Goal: Task Accomplishment & Management: Manage account settings

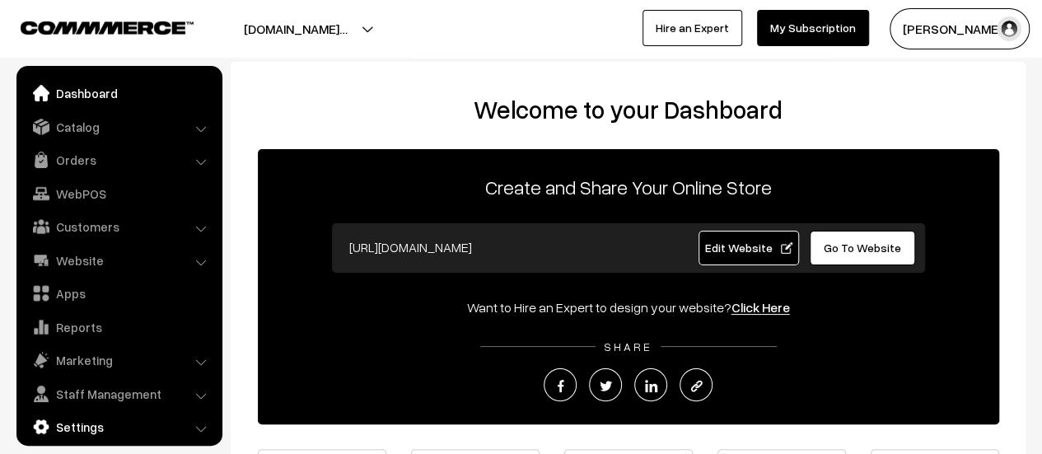
scroll to position [12, 0]
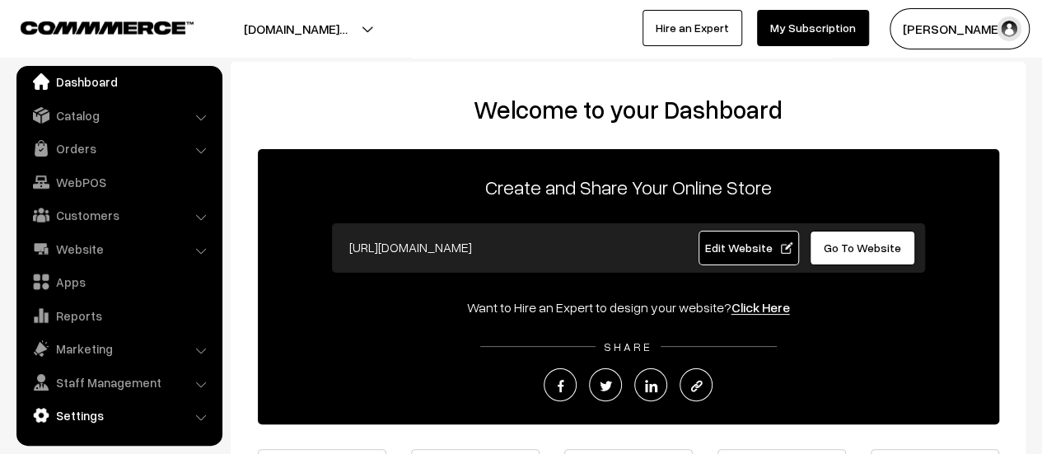
click at [101, 422] on link "Settings" at bounding box center [119, 415] width 196 height 30
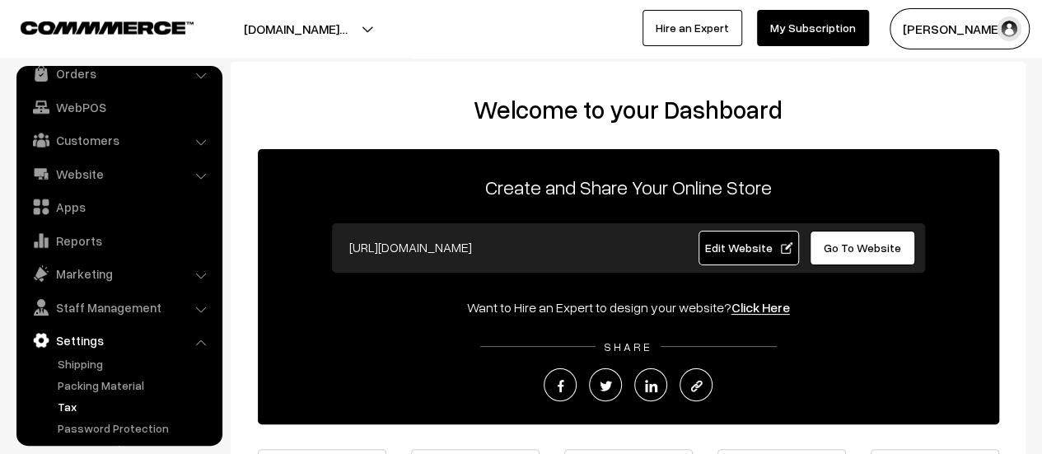
scroll to position [136, 0]
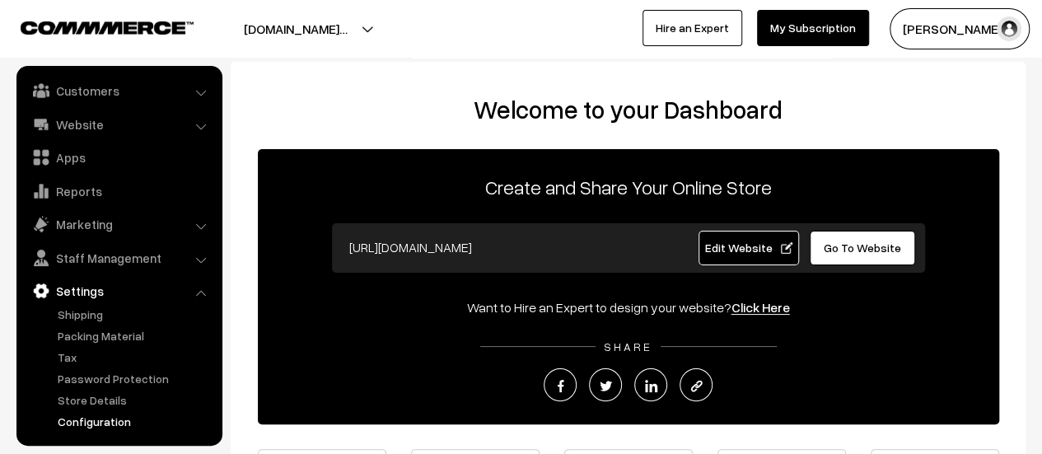
click at [102, 420] on link "Configuration" at bounding box center [135, 421] width 163 height 17
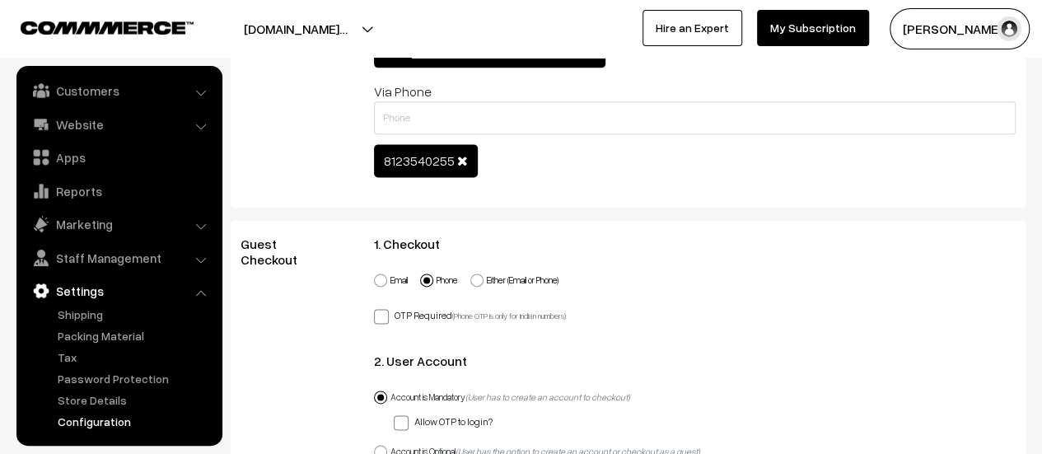
scroll to position [906, 0]
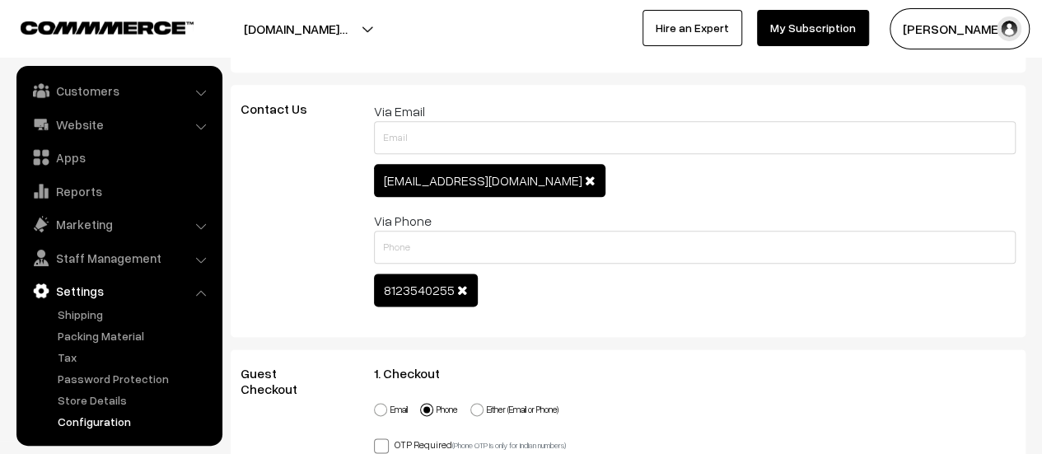
click at [457, 287] on span at bounding box center [462, 289] width 11 height 13
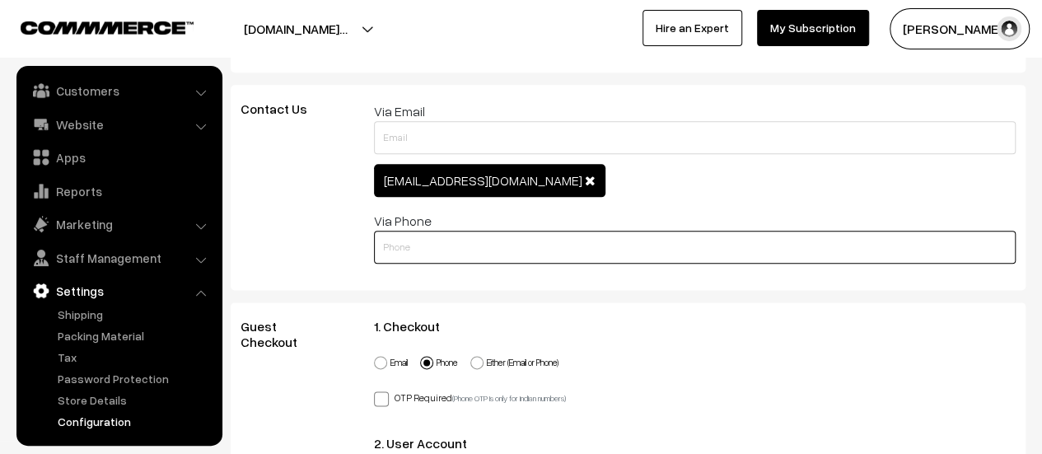
click at [466, 245] on input "text" at bounding box center [695, 247] width 642 height 33
type input "9876543210"
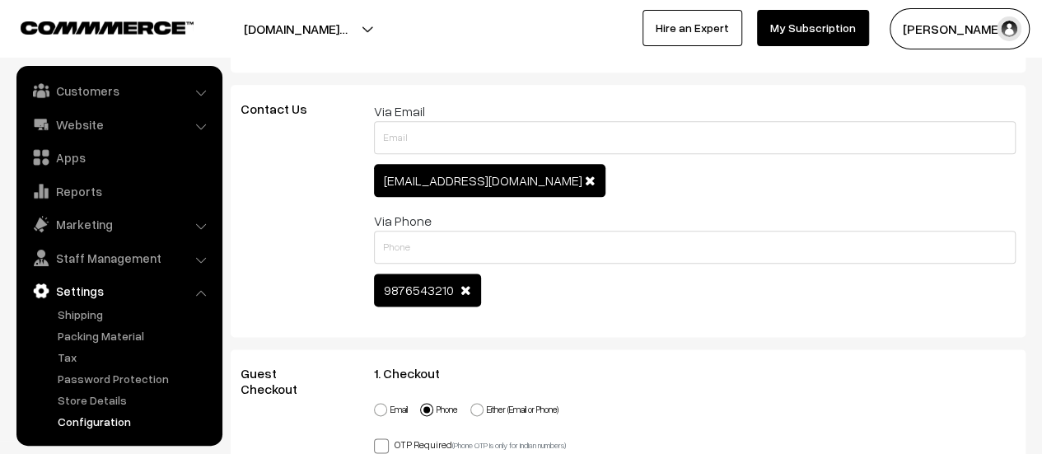
click at [585, 179] on span at bounding box center [590, 180] width 11 height 13
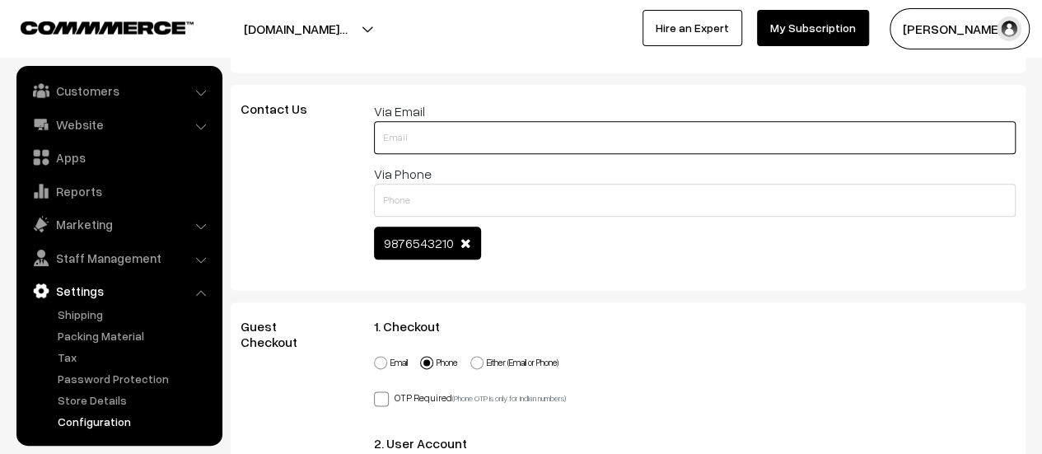
click at [523, 138] on input "text" at bounding box center [695, 137] width 642 height 33
type input "[PERSON_NAME][EMAIL_ADDRESS][DOMAIN_NAME]"
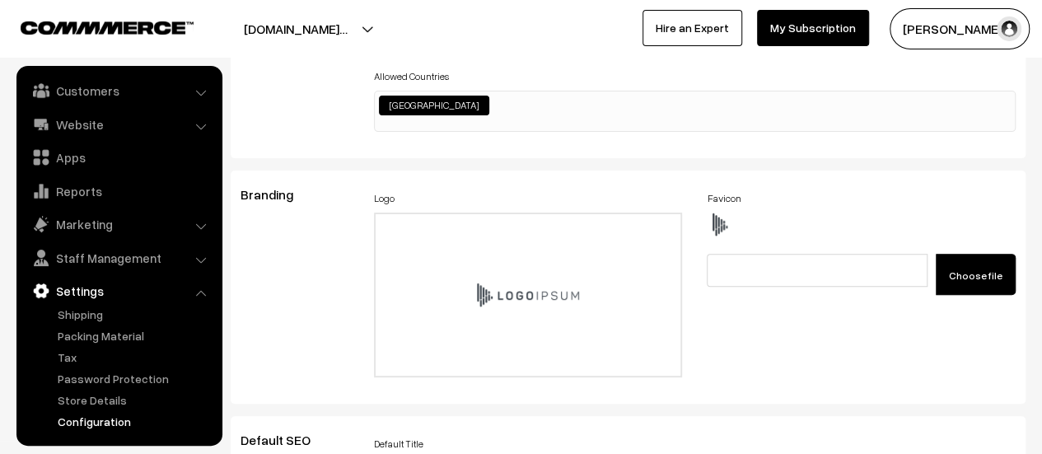
scroll to position [0, 0]
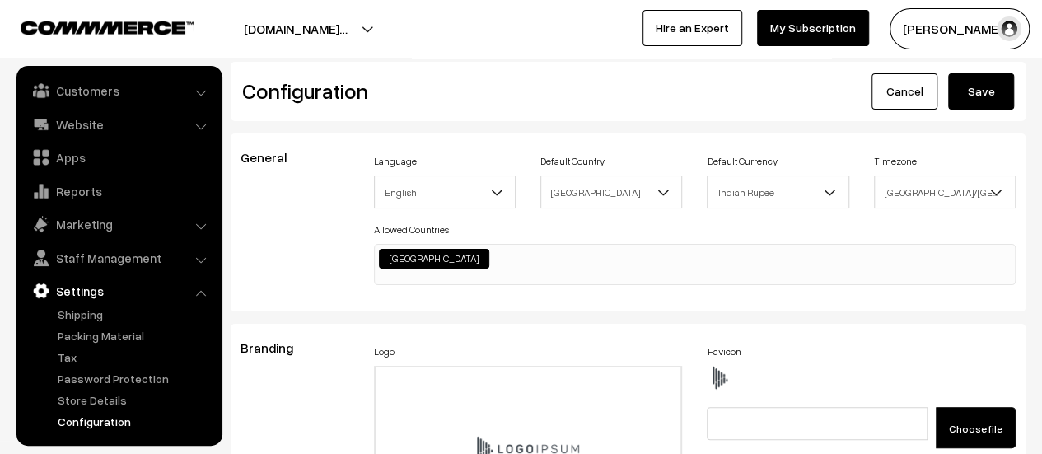
click at [978, 91] on button "Save" at bounding box center [981, 91] width 66 height 36
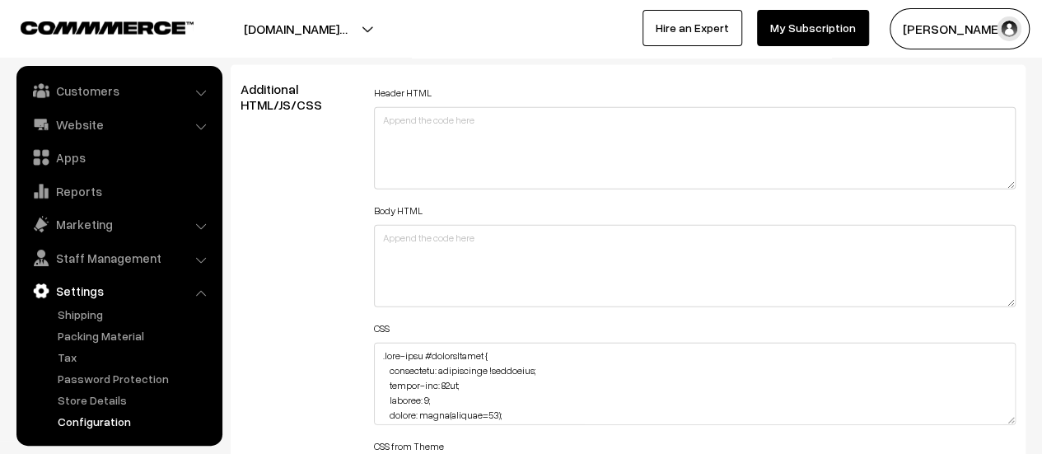
scroll to position [1977, 0]
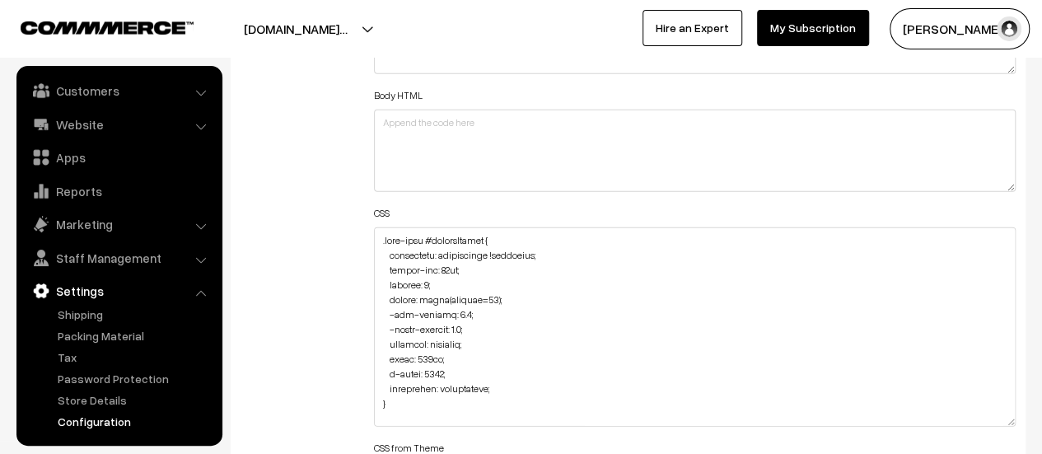
drag, startPoint x: 1012, startPoint y: 301, endPoint x: 1006, endPoint y: 474, distance: 173.1
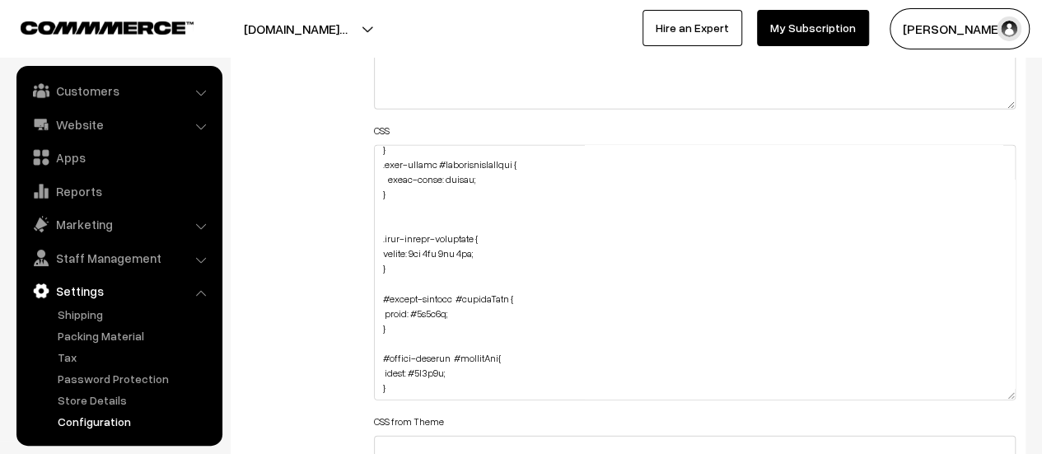
scroll to position [2141, 0]
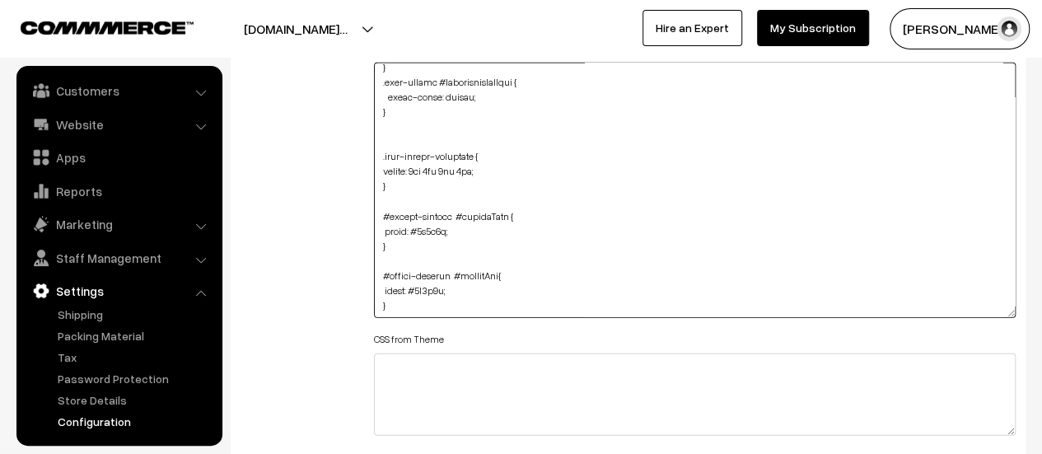
click at [487, 298] on textarea at bounding box center [695, 190] width 642 height 255
paste textarea ".news-letter-container { margin: 0px 0px 0px 0px; border: none; background: tra…"
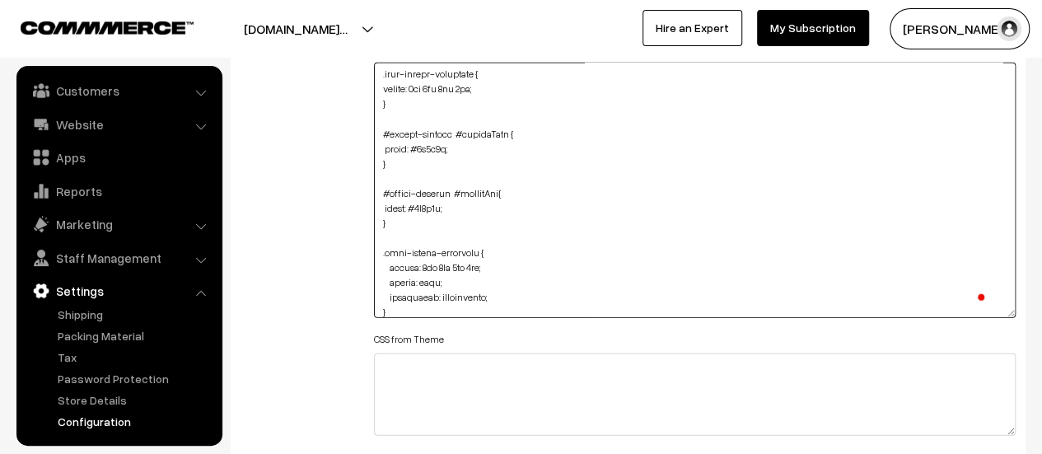
scroll to position [1513, 0]
drag, startPoint x: 521, startPoint y: 260, endPoint x: 390, endPoint y: 266, distance: 131.1
click at [390, 266] on textarea "To enrich screen reader interactions, please activate Accessibility in Grammarl…" at bounding box center [695, 190] width 642 height 255
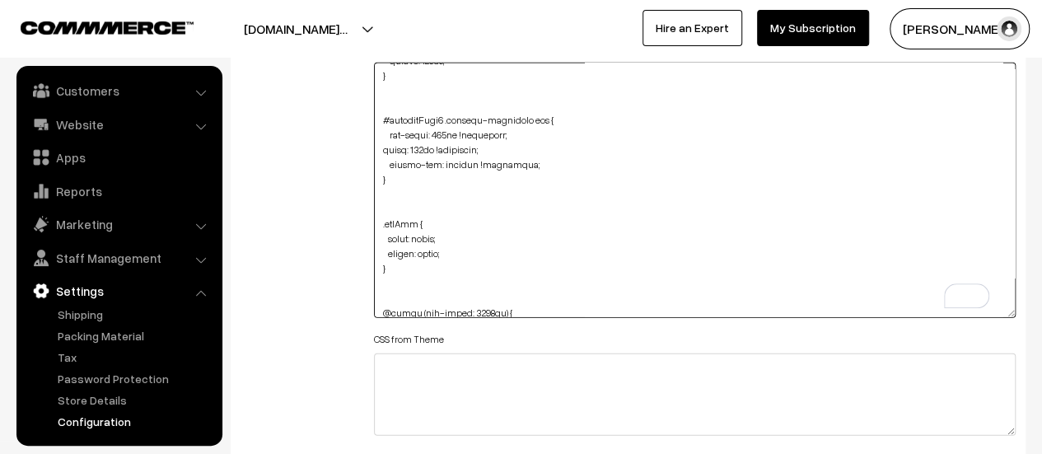
scroll to position [623, 0]
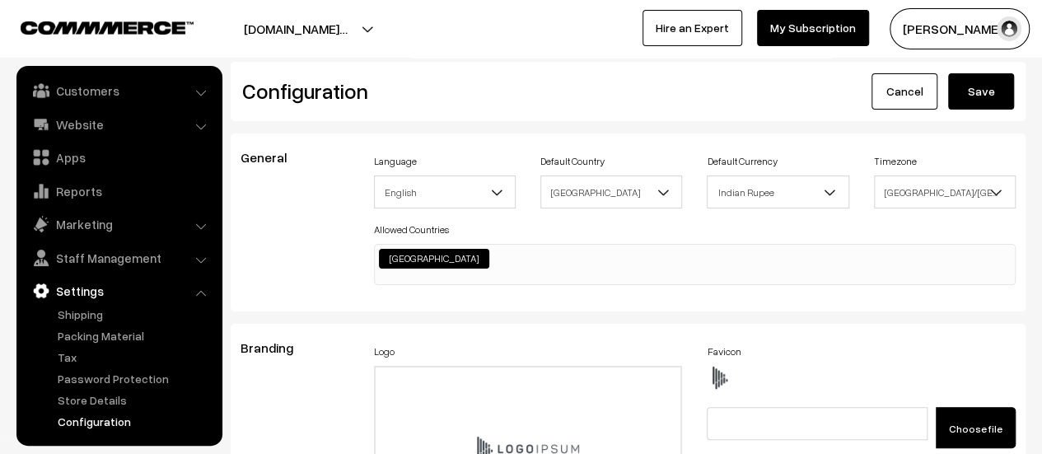
type textarea ".home-page #headerBottom { background: transparent !important; margin-top: 26px…"
click at [977, 105] on button "Save" at bounding box center [981, 91] width 66 height 36
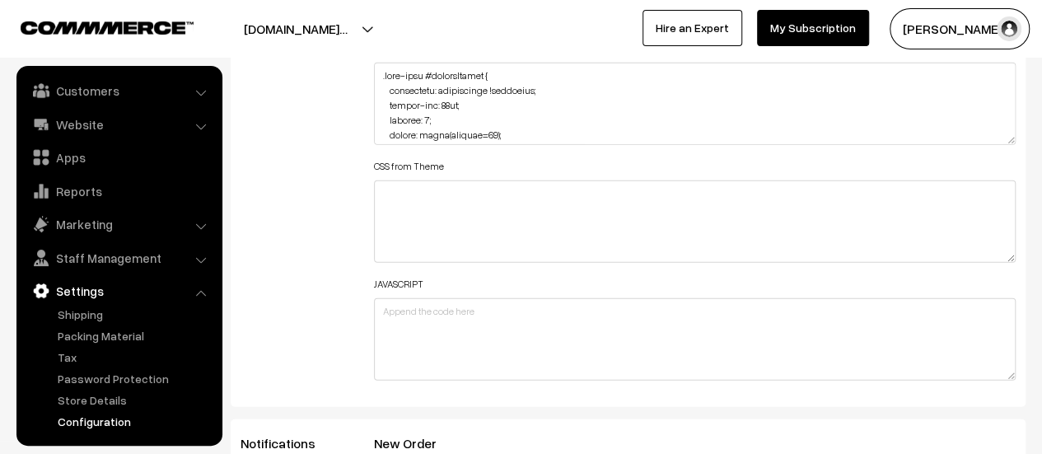
scroll to position [2059, 0]
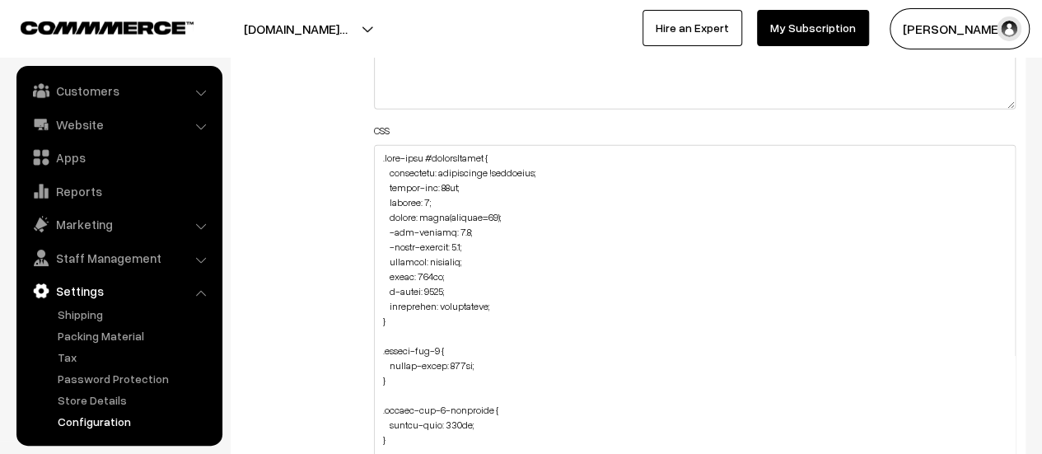
drag, startPoint x: 1011, startPoint y: 217, endPoint x: 983, endPoint y: 493, distance: 276.4
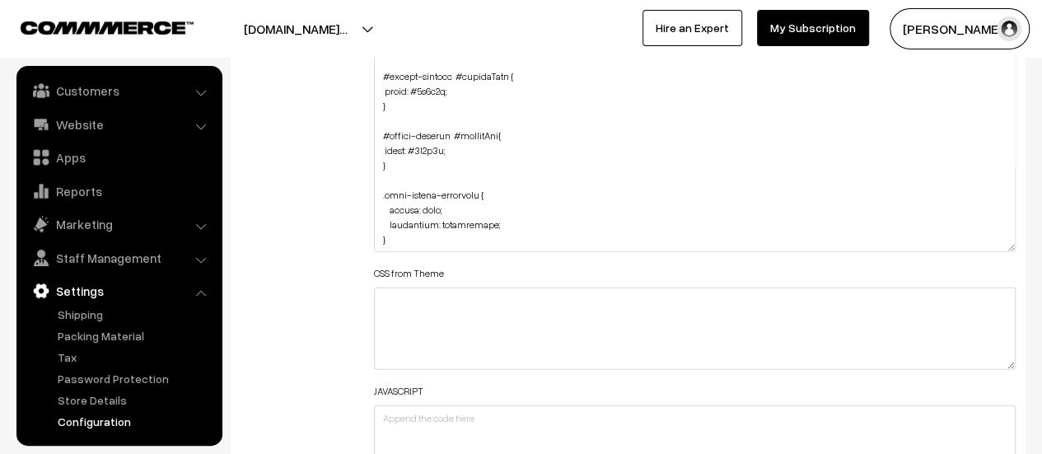
scroll to position [2306, 0]
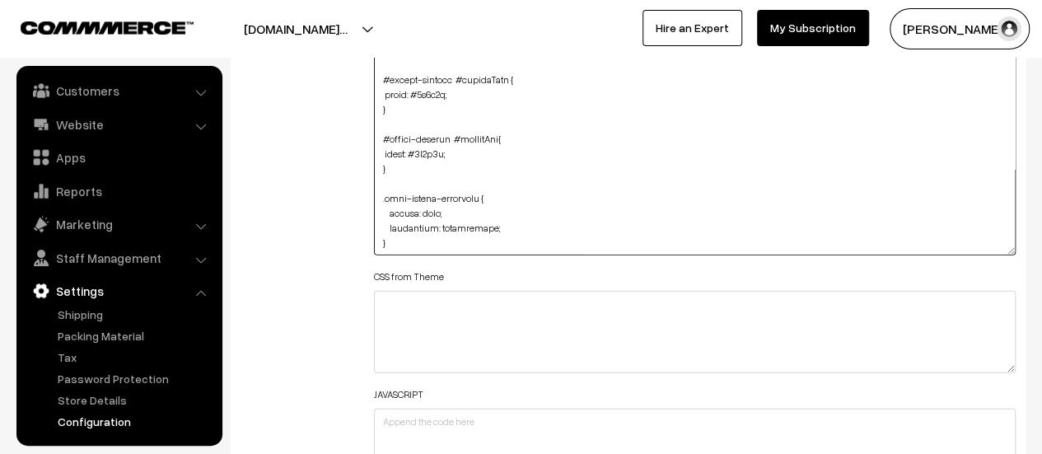
click at [426, 241] on textarea at bounding box center [695, 76] width 642 height 357
drag, startPoint x: 426, startPoint y: 241, endPoint x: 382, endPoint y: 198, distance: 61.2
click at [382, 198] on textarea "To enrich screen reader interactions, please activate Accessibility in Grammarl…" at bounding box center [695, 76] width 642 height 357
click at [455, 210] on textarea "To enrich screen reader interactions, please activate Accessibility in Grammarl…" at bounding box center [695, 76] width 642 height 357
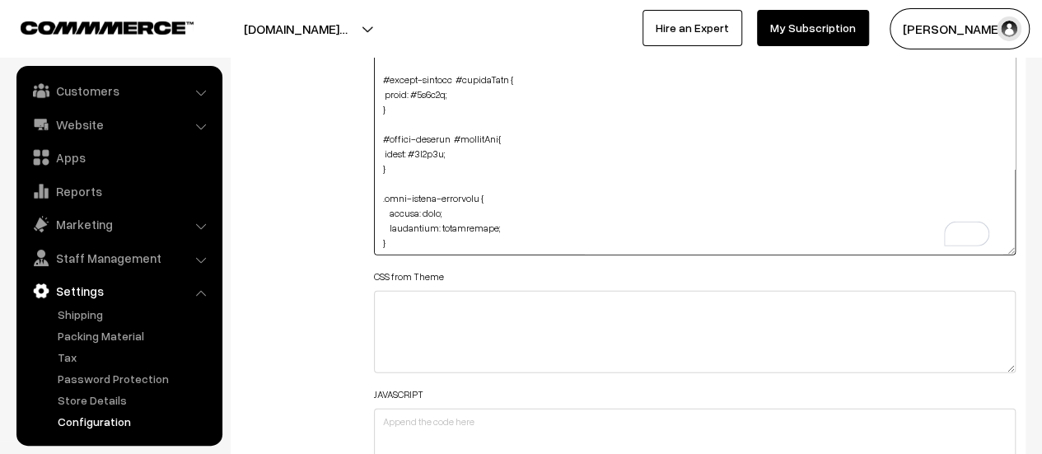
drag, startPoint x: 455, startPoint y: 207, endPoint x: 381, endPoint y: 194, distance: 75.2
click at [381, 194] on div "General Language English English Default Country Afghanistan Albania Algeria Am…" at bounding box center [628, 389] width 820 height 5124
paste textarea "margin: 0px 0px 0px 0px;"
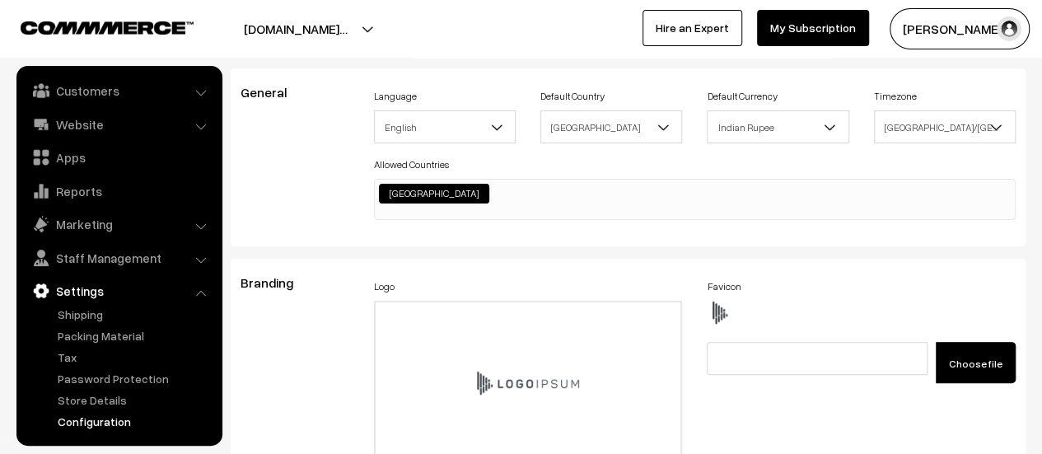
scroll to position [0, 0]
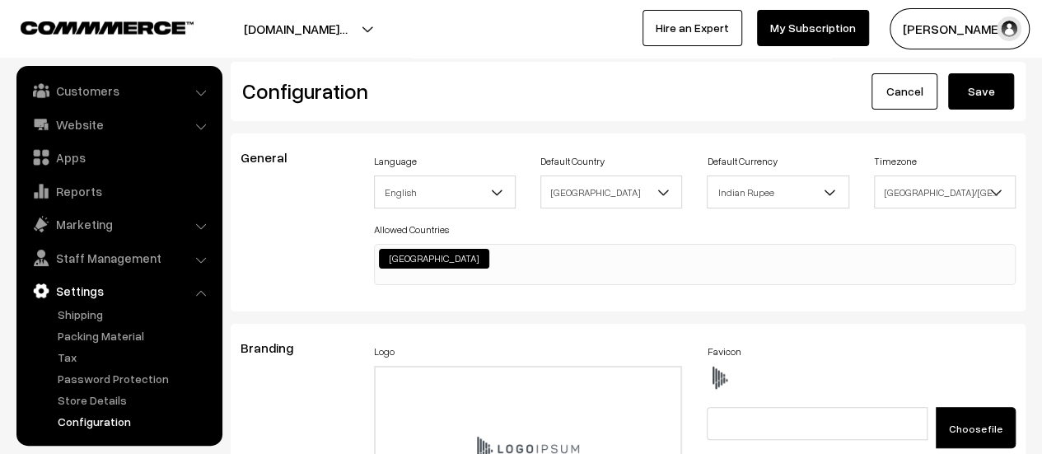
type textarea ".home-page #headerBottom { background: transparent !important; margin-top: 26px…"
click at [991, 91] on button "Save" at bounding box center [981, 91] width 66 height 36
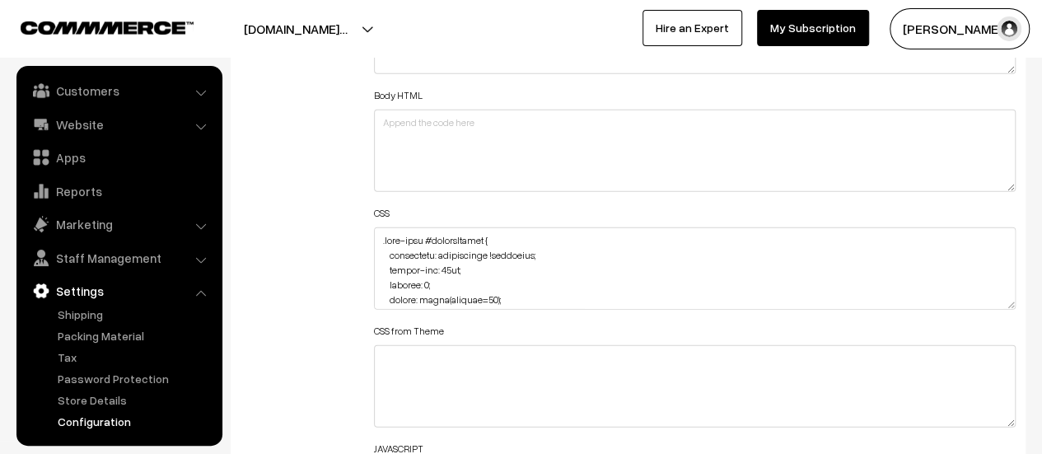
scroll to position [2059, 0]
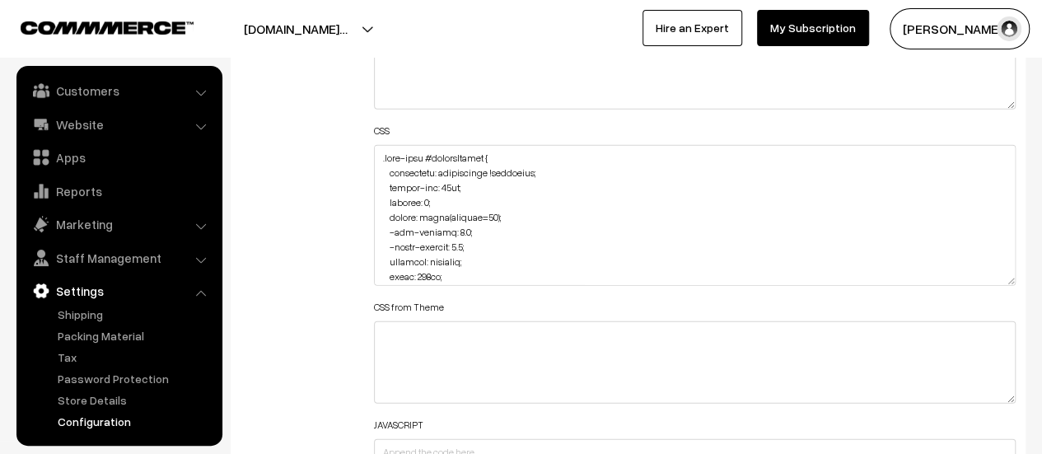
drag, startPoint x: 1006, startPoint y: 218, endPoint x: 992, endPoint y: 480, distance: 262.3
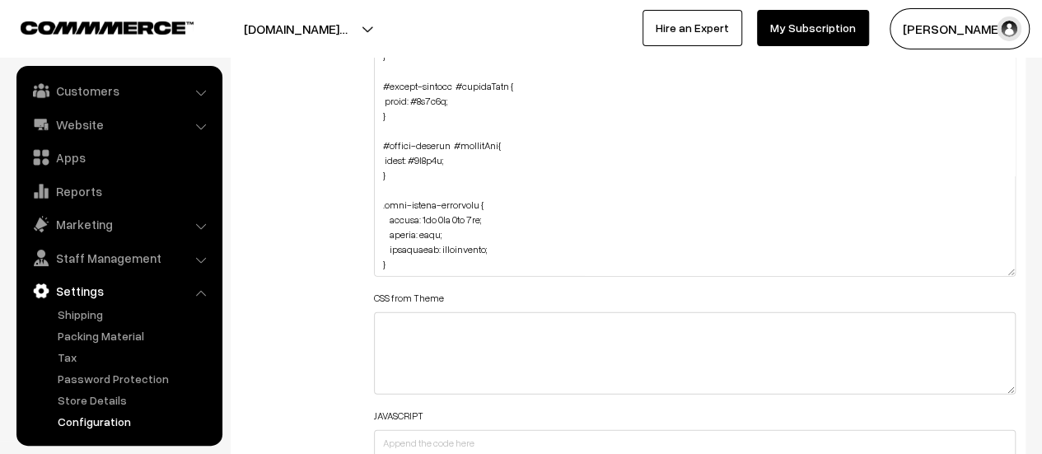
scroll to position [2306, 0]
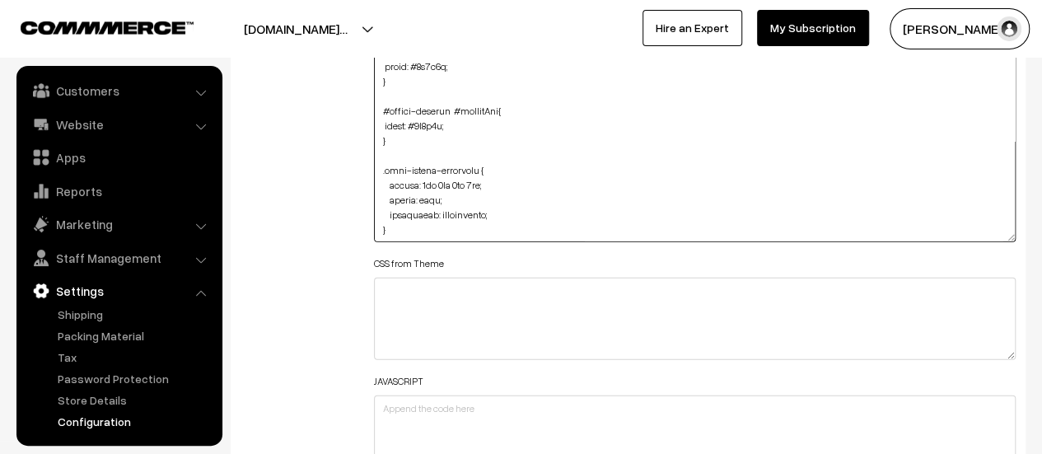
click at [504, 231] on textarea at bounding box center [695, 70] width 642 height 344
paste textarea "button#newsletterBtn { background: transparent;"
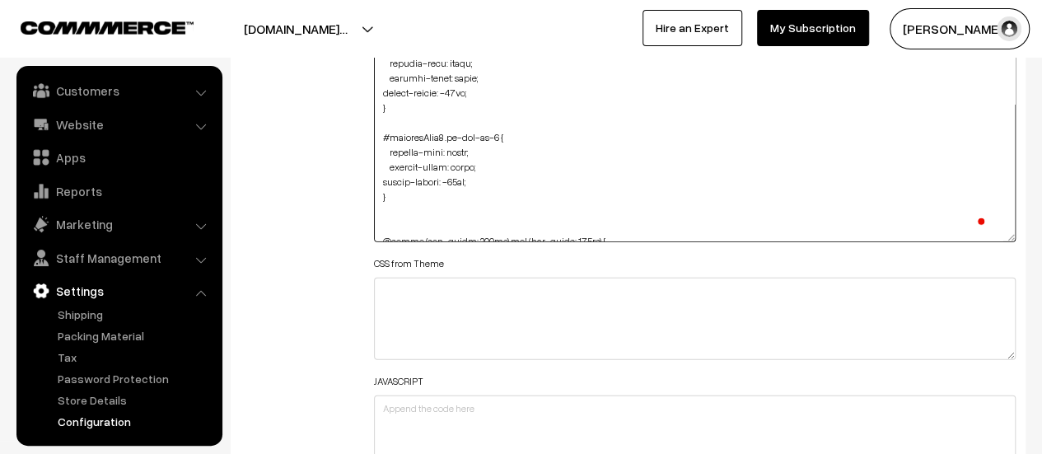
scroll to position [0, 0]
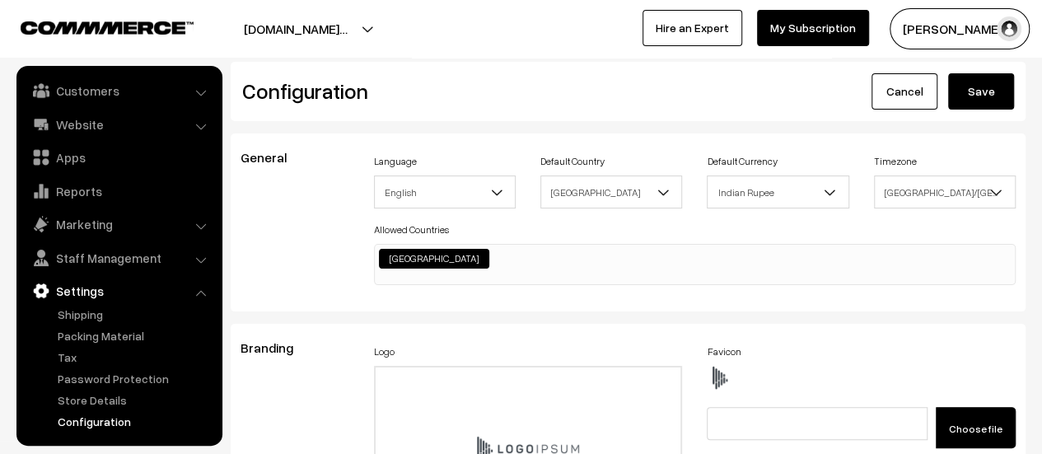
type textarea ".home-page #headerBottom { background: transparent !important; margin-top: 26px…"
click at [997, 87] on button "Save" at bounding box center [981, 91] width 66 height 36
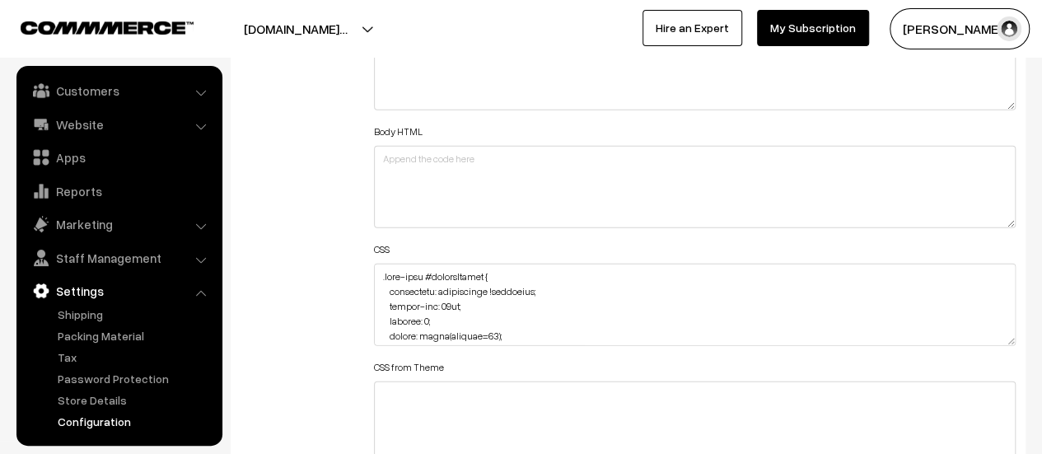
scroll to position [1977, 0]
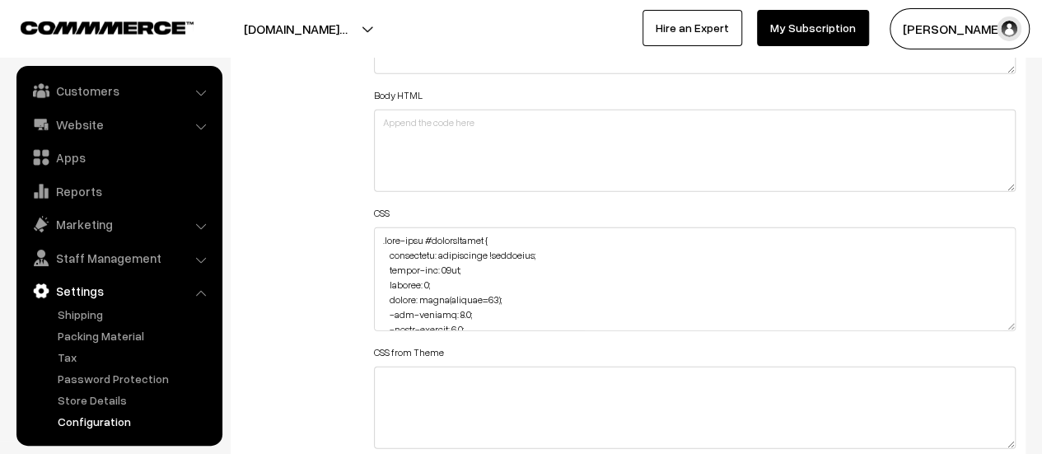
drag, startPoint x: 1011, startPoint y: 301, endPoint x: 1003, endPoint y: 464, distance: 163.3
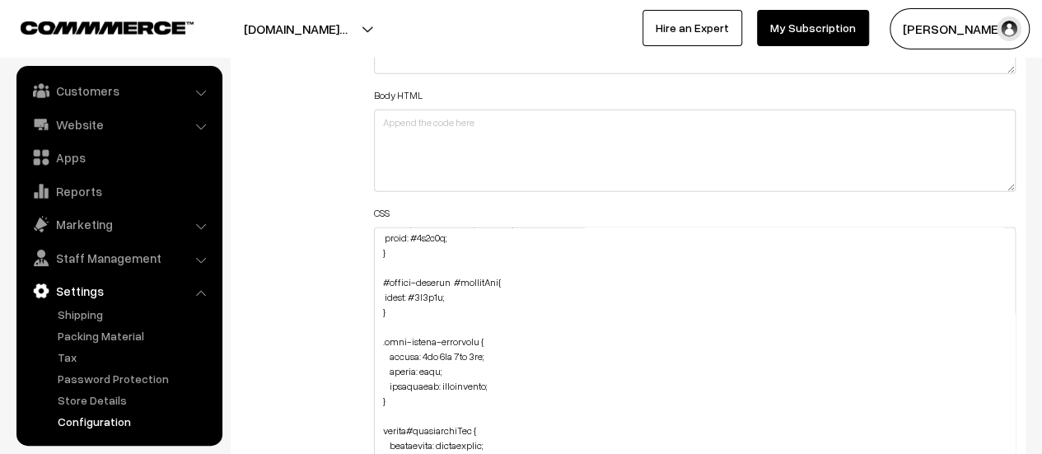
scroll to position [2224, 0]
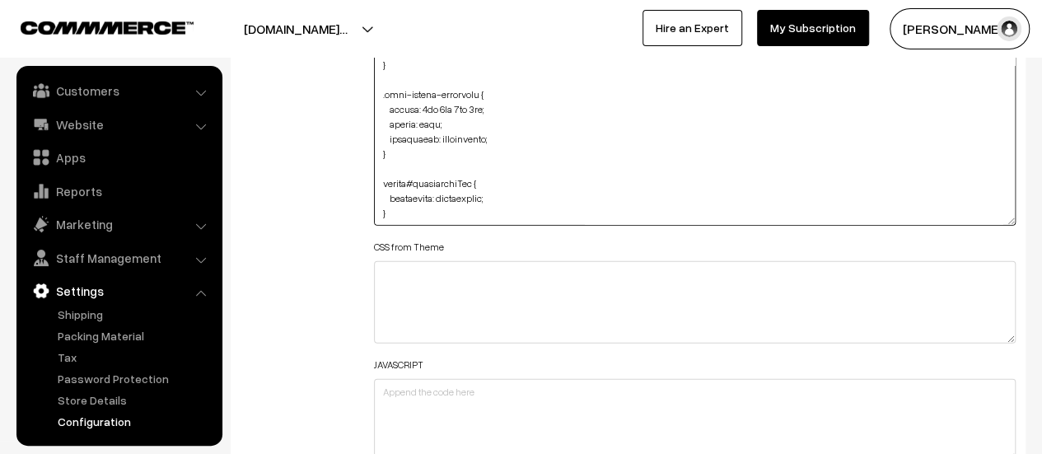
click at [484, 207] on textarea at bounding box center [695, 102] width 642 height 245
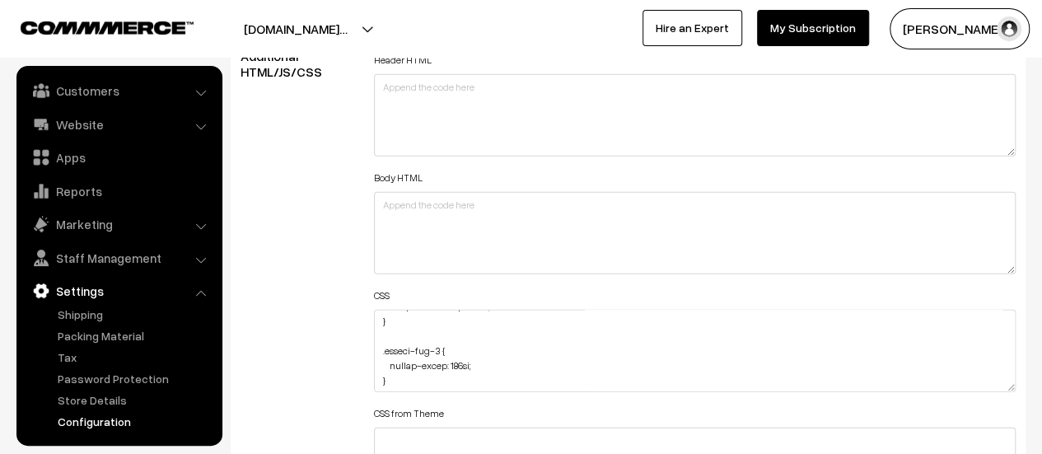
scroll to position [247, 0]
drag, startPoint x: 1010, startPoint y: 381, endPoint x: 986, endPoint y: 469, distance: 90.5
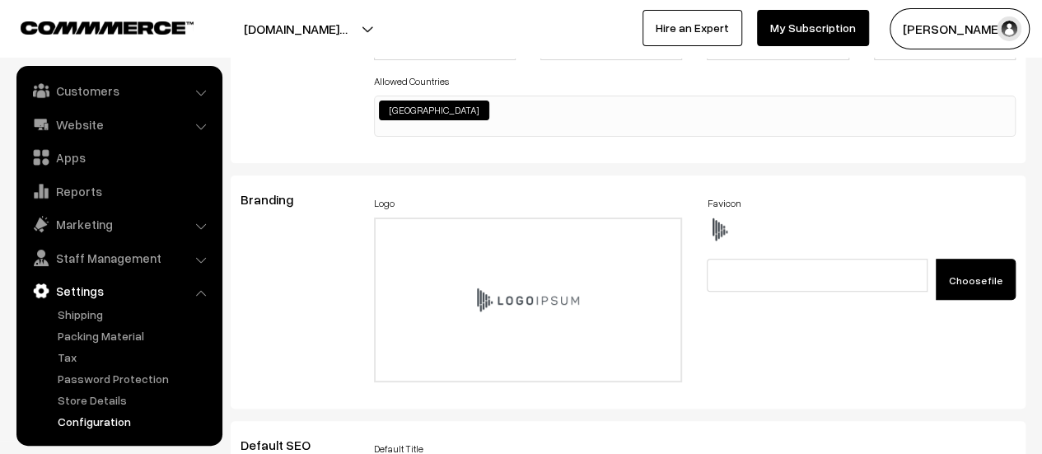
scroll to position [0, 0]
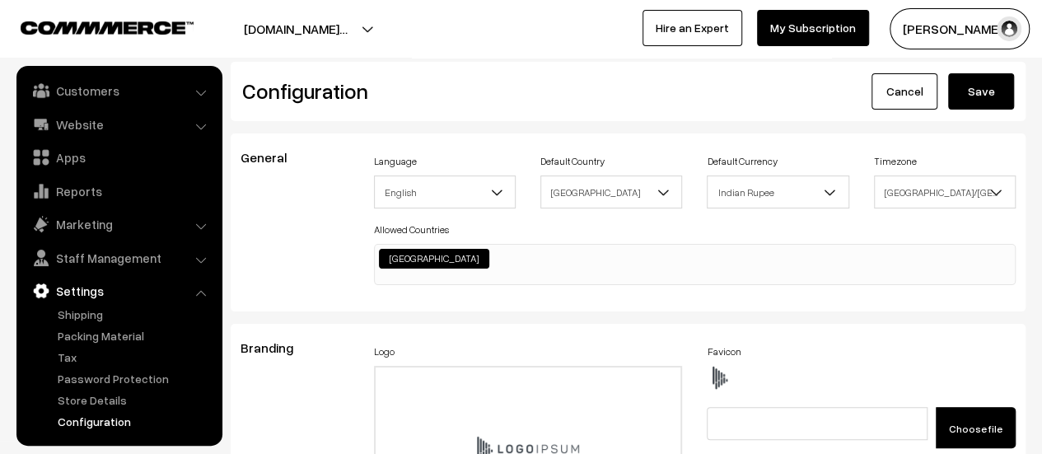
click at [982, 97] on button "Save" at bounding box center [981, 91] width 66 height 36
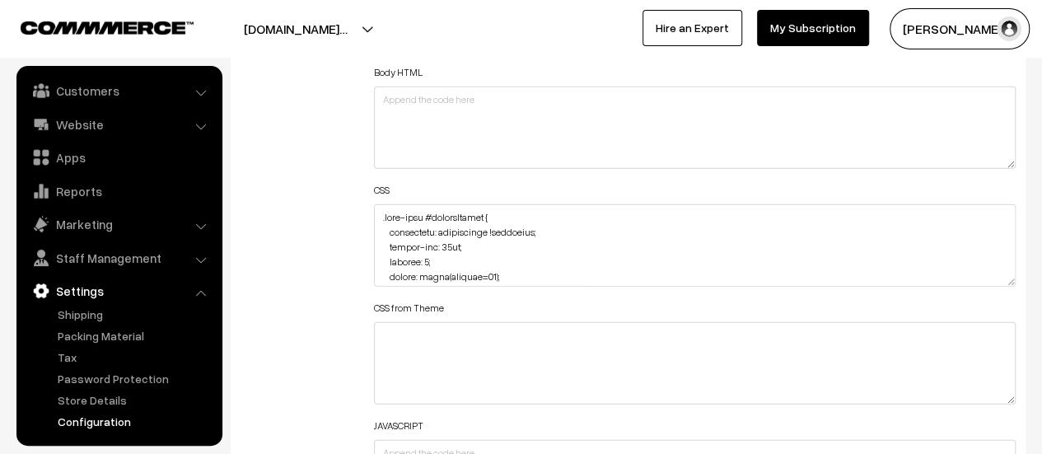
scroll to position [1977, 0]
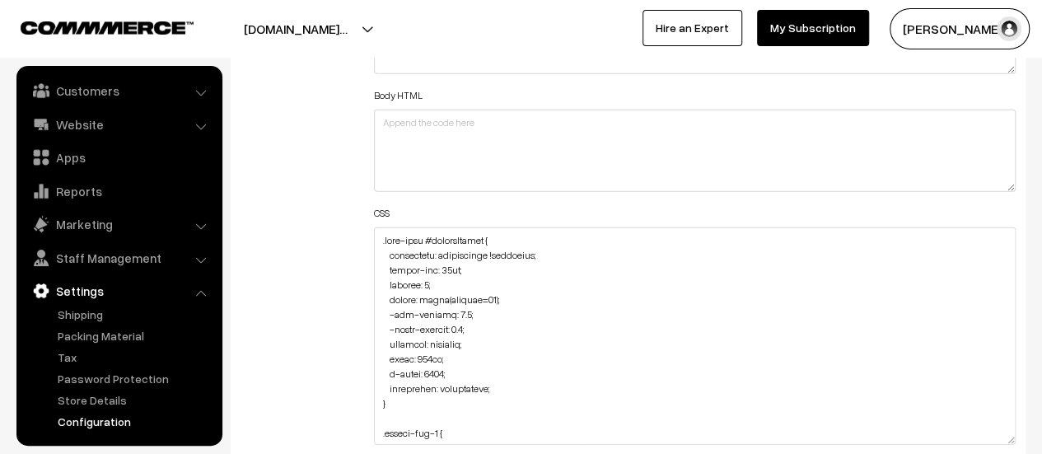
drag, startPoint x: 1011, startPoint y: 302, endPoint x: 964, endPoint y: 438, distance: 144.1
click at [964, 438] on textarea at bounding box center [695, 335] width 642 height 217
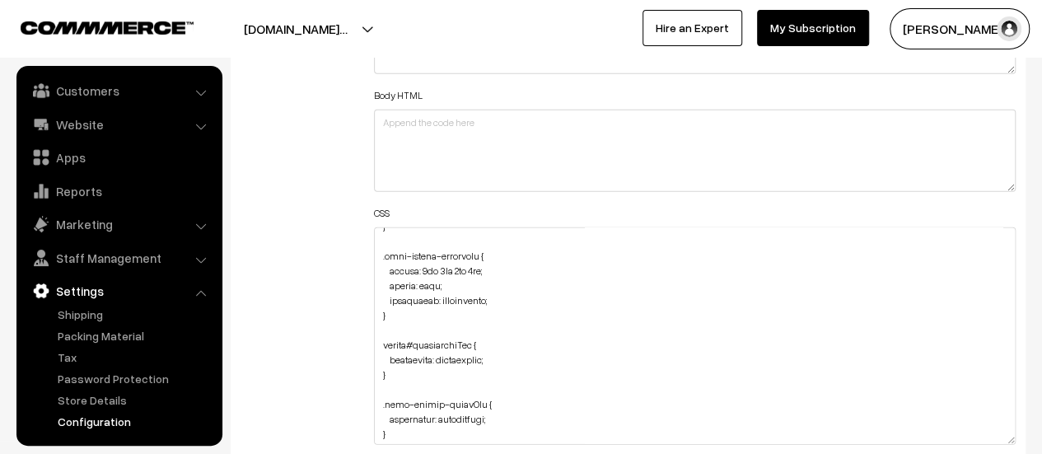
scroll to position [1676, 0]
click at [518, 294] on textarea at bounding box center [695, 335] width 642 height 217
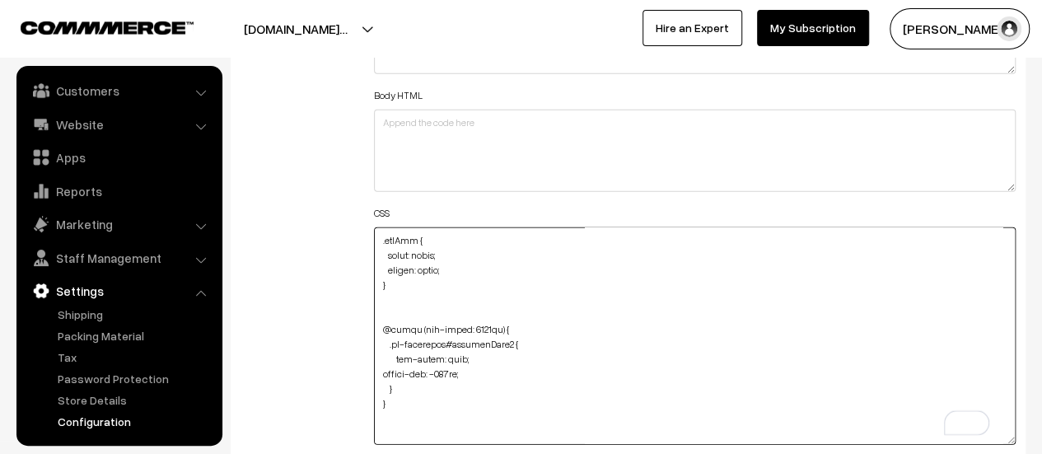
scroll to position [0, 0]
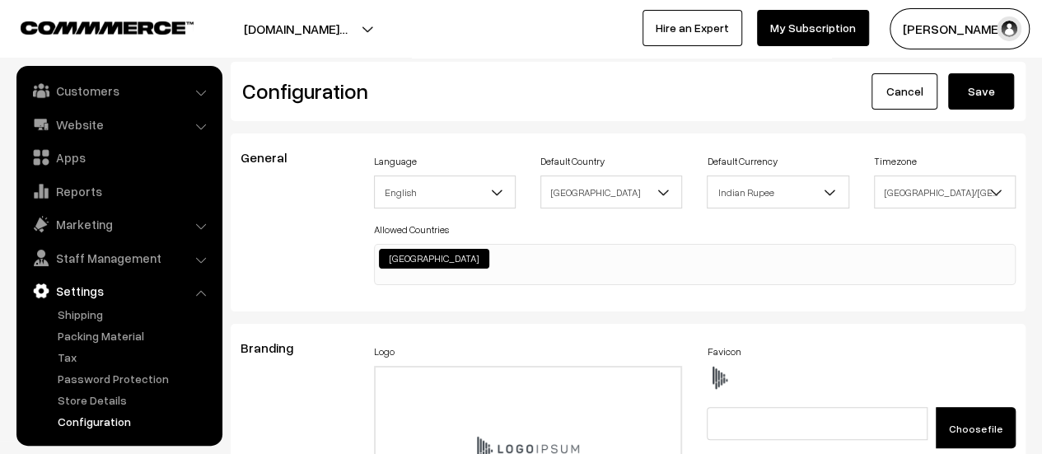
type textarea ".home-page #headerBottom { background: transparent !important; margin-top: 26px…"
click at [987, 85] on button "Save" at bounding box center [981, 91] width 66 height 36
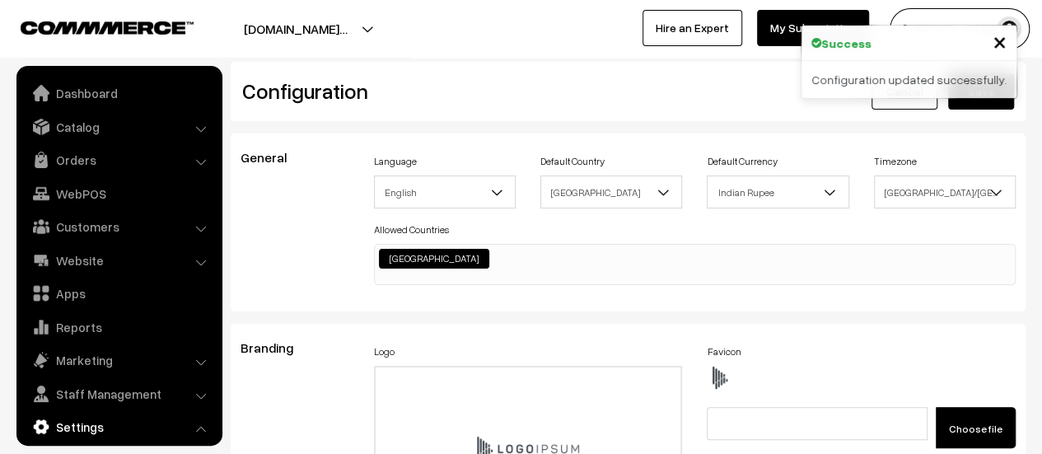
scroll to position [1325, 0]
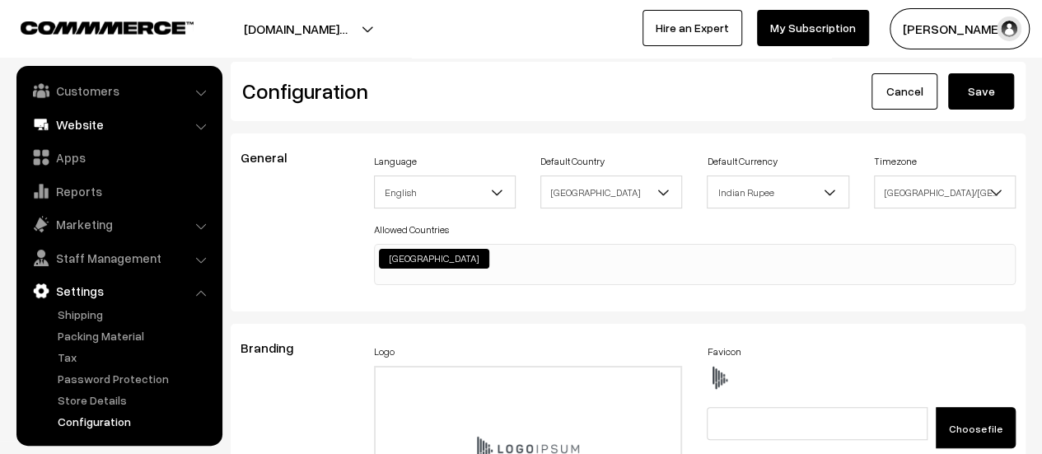
click at [114, 128] on link "Website" at bounding box center [119, 125] width 196 height 30
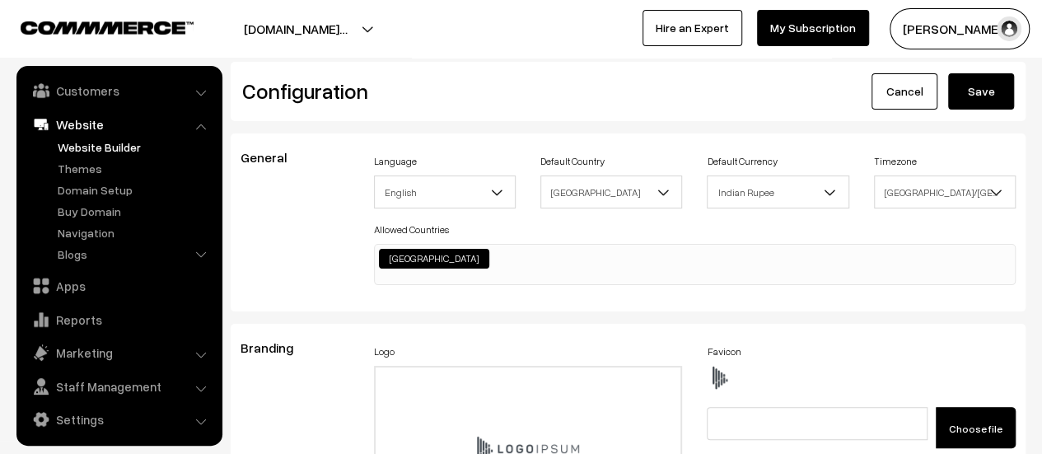
click at [114, 151] on link "Website Builder" at bounding box center [135, 146] width 163 height 17
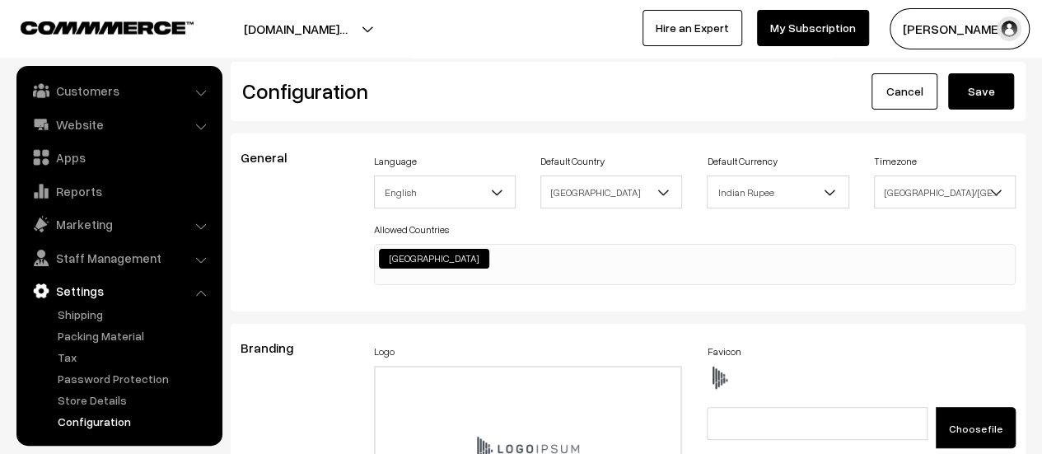
scroll to position [1325, 0]
